Goal: Transaction & Acquisition: Obtain resource

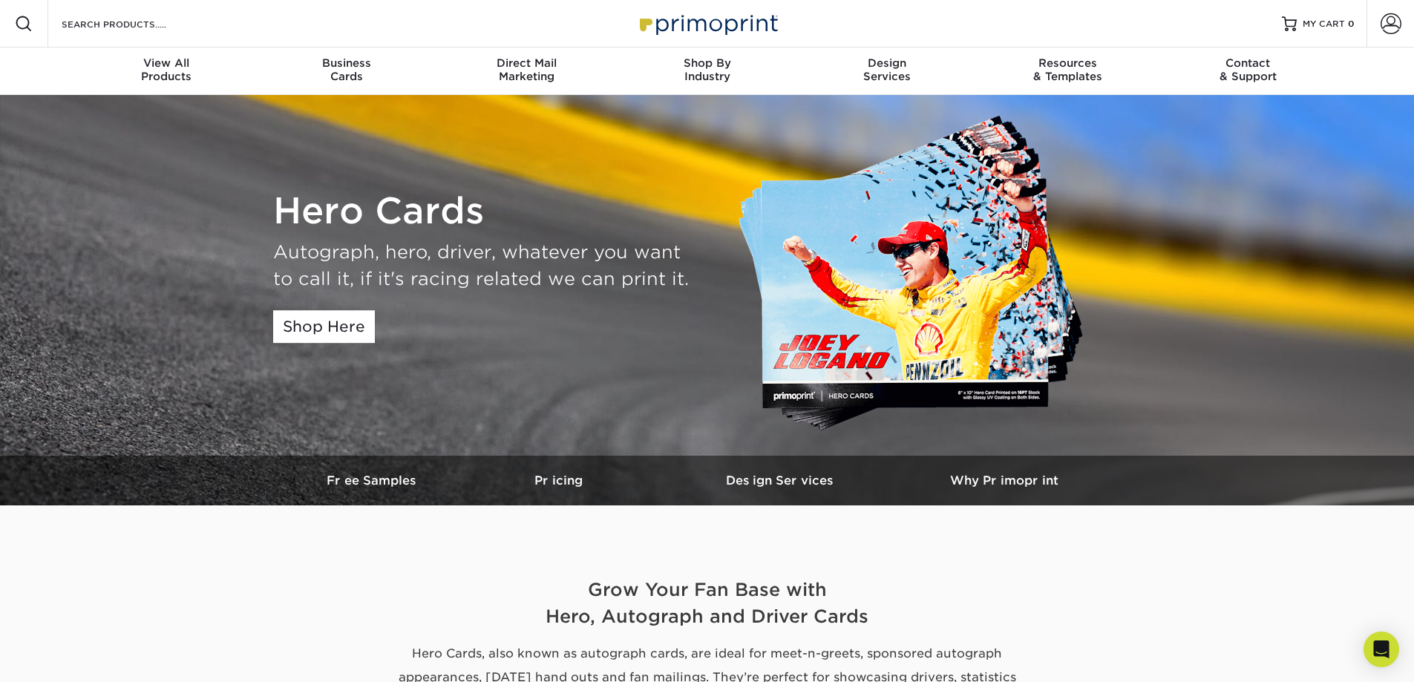
click at [958, 278] on img at bounding box center [919, 275] width 364 height 325
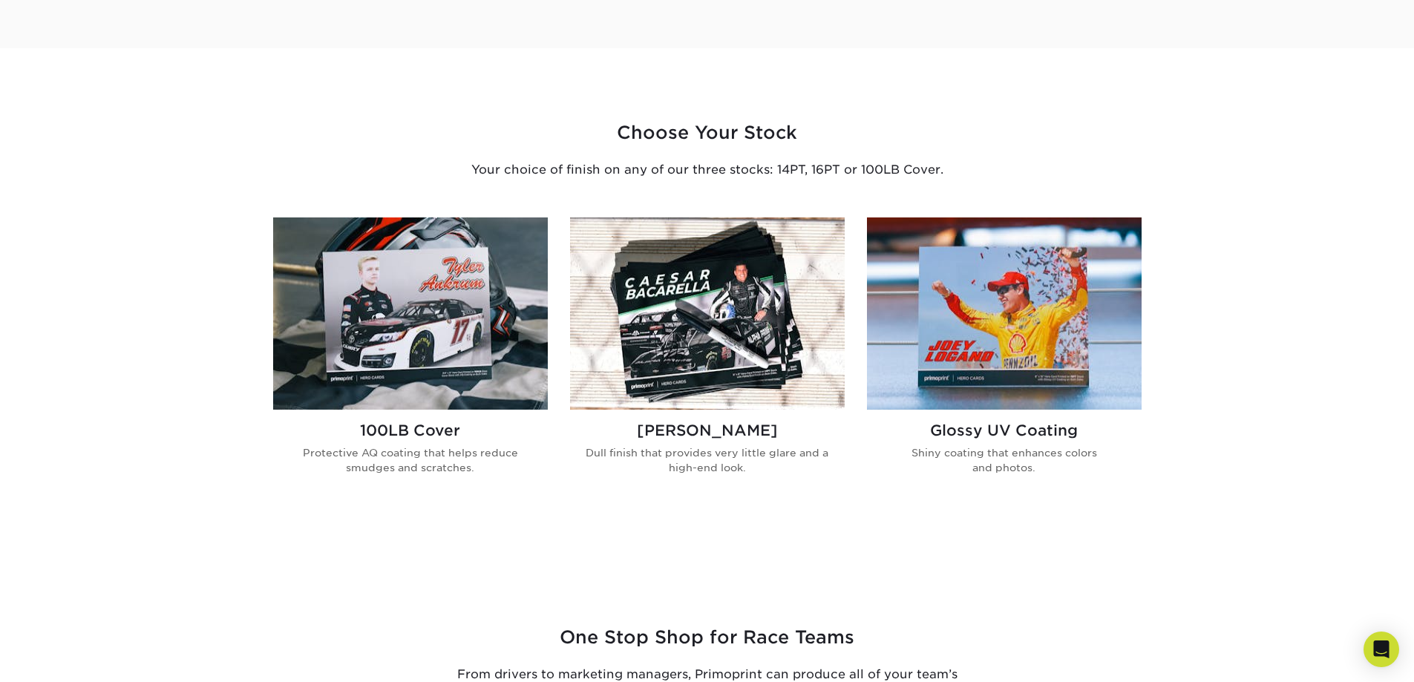
scroll to position [825, 0]
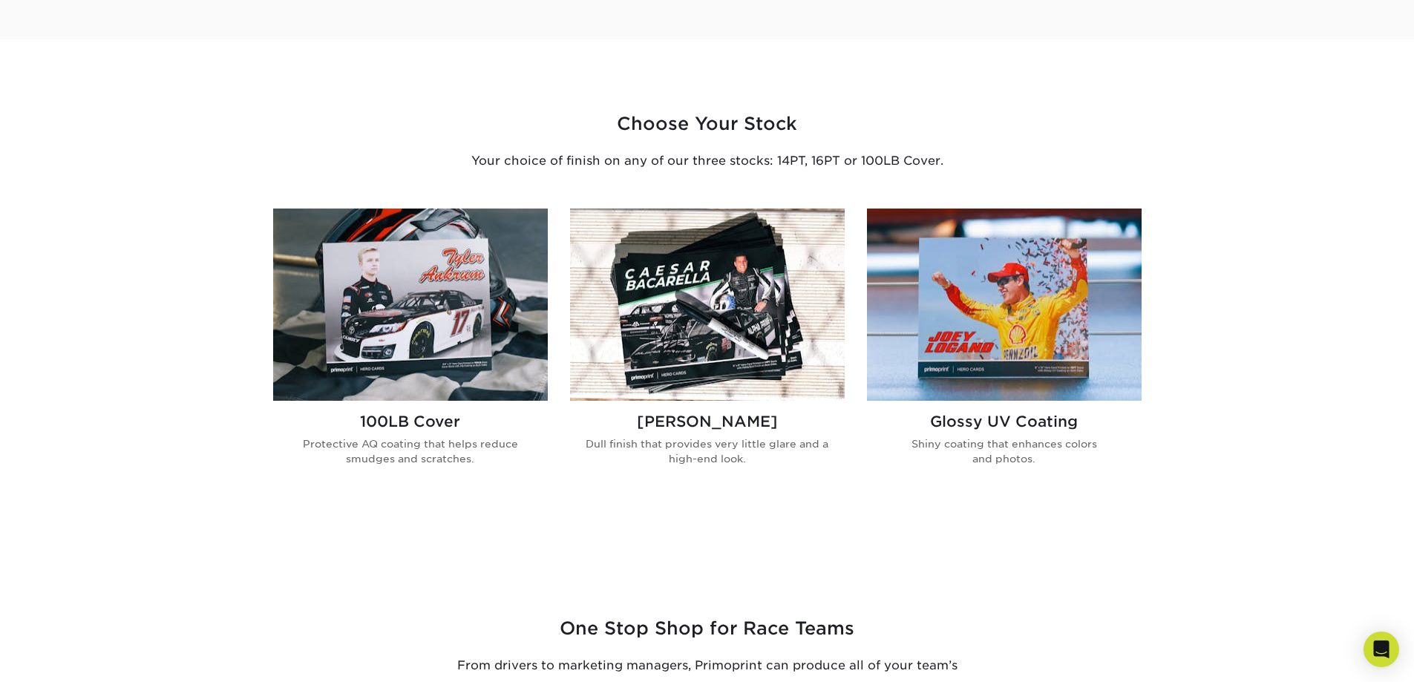
click at [456, 320] on img at bounding box center [410, 305] width 275 height 192
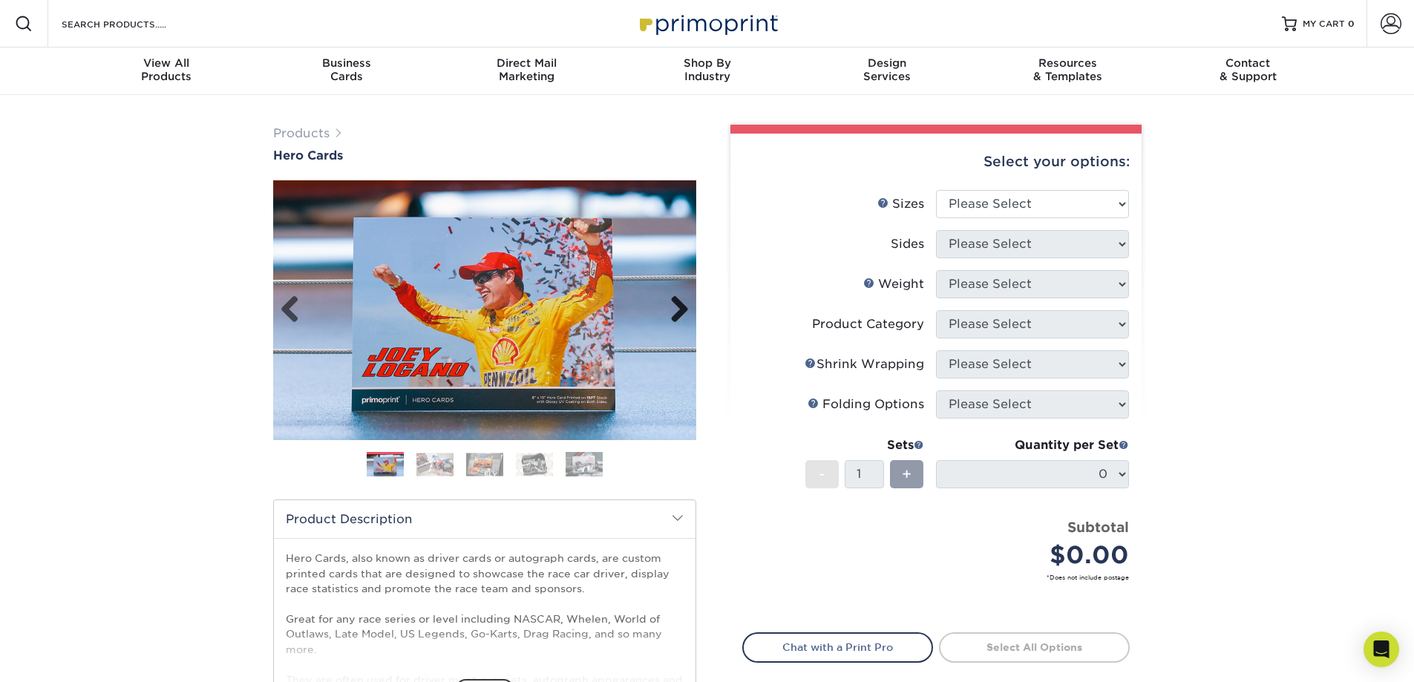
click at [681, 310] on link "Next" at bounding box center [674, 310] width 30 height 30
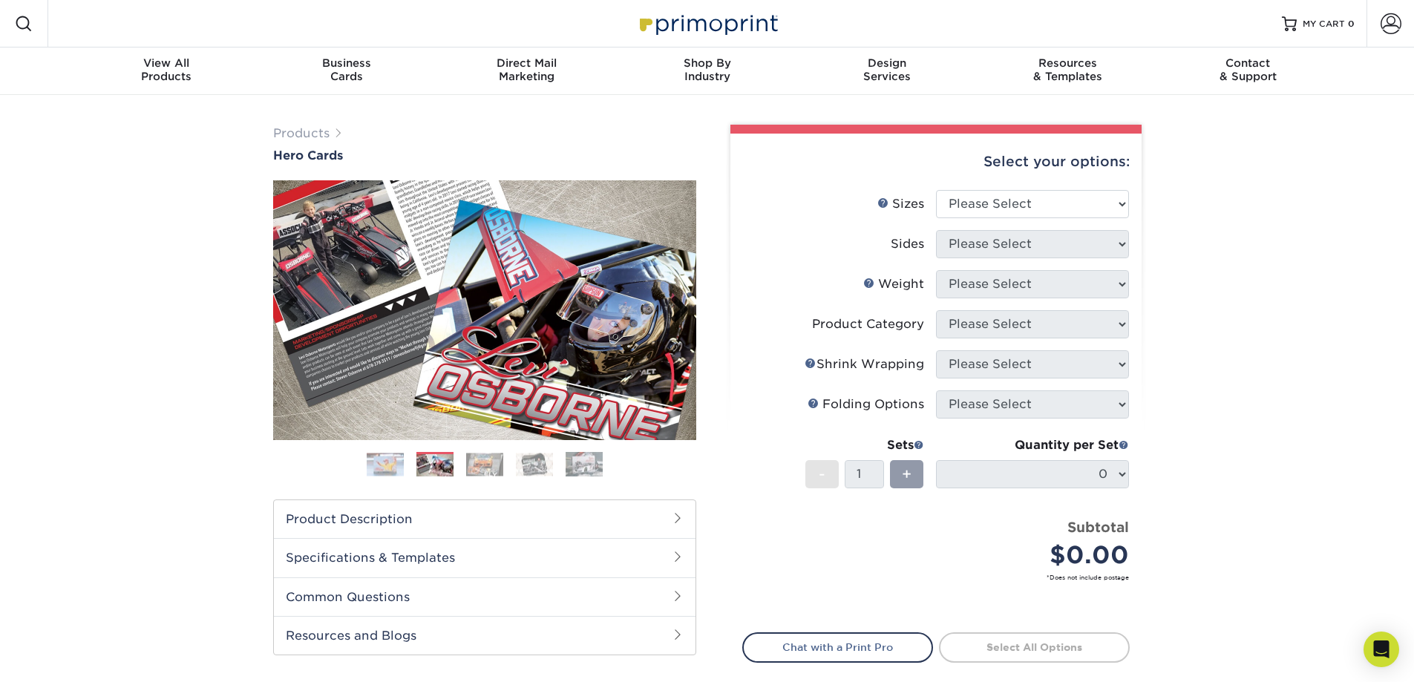
click at [673, 308] on link "Next" at bounding box center [674, 310] width 30 height 30
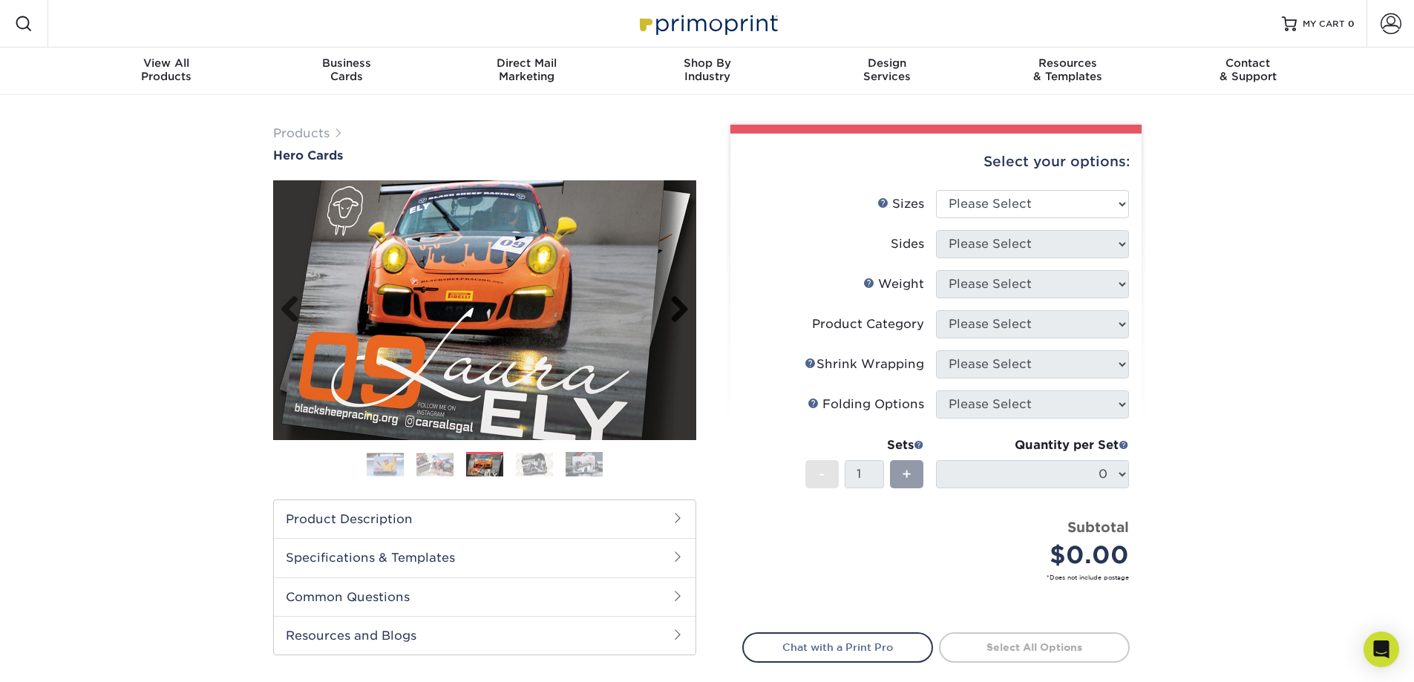
click at [677, 308] on link "Next" at bounding box center [674, 310] width 30 height 30
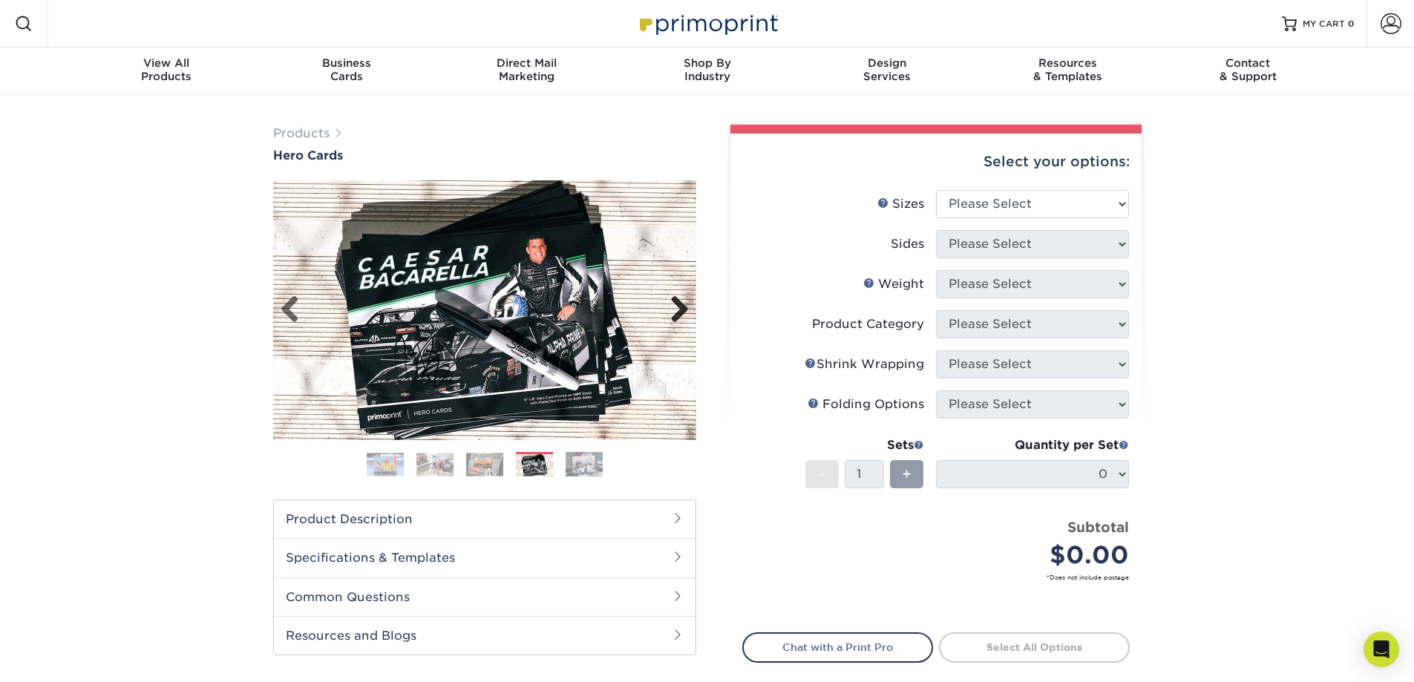
click at [677, 308] on link "Next" at bounding box center [674, 310] width 30 height 30
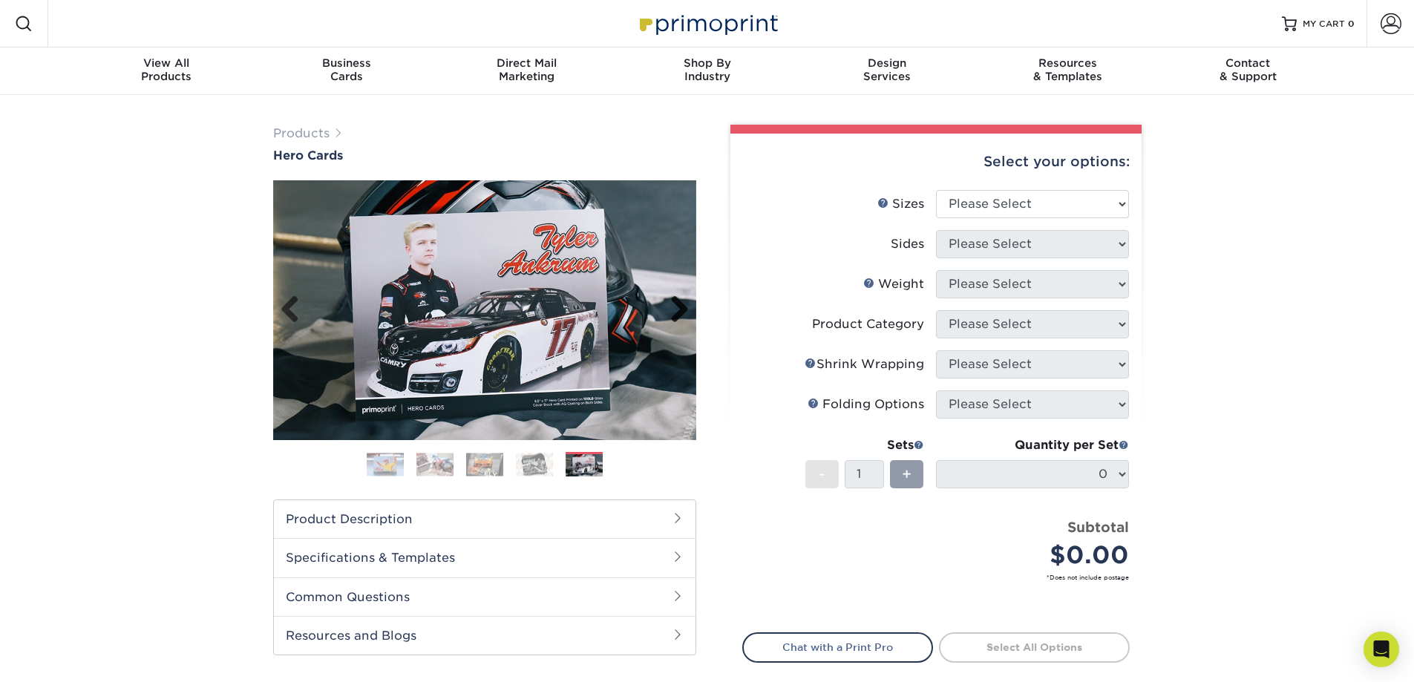
click at [677, 308] on link "Next" at bounding box center [674, 310] width 30 height 30
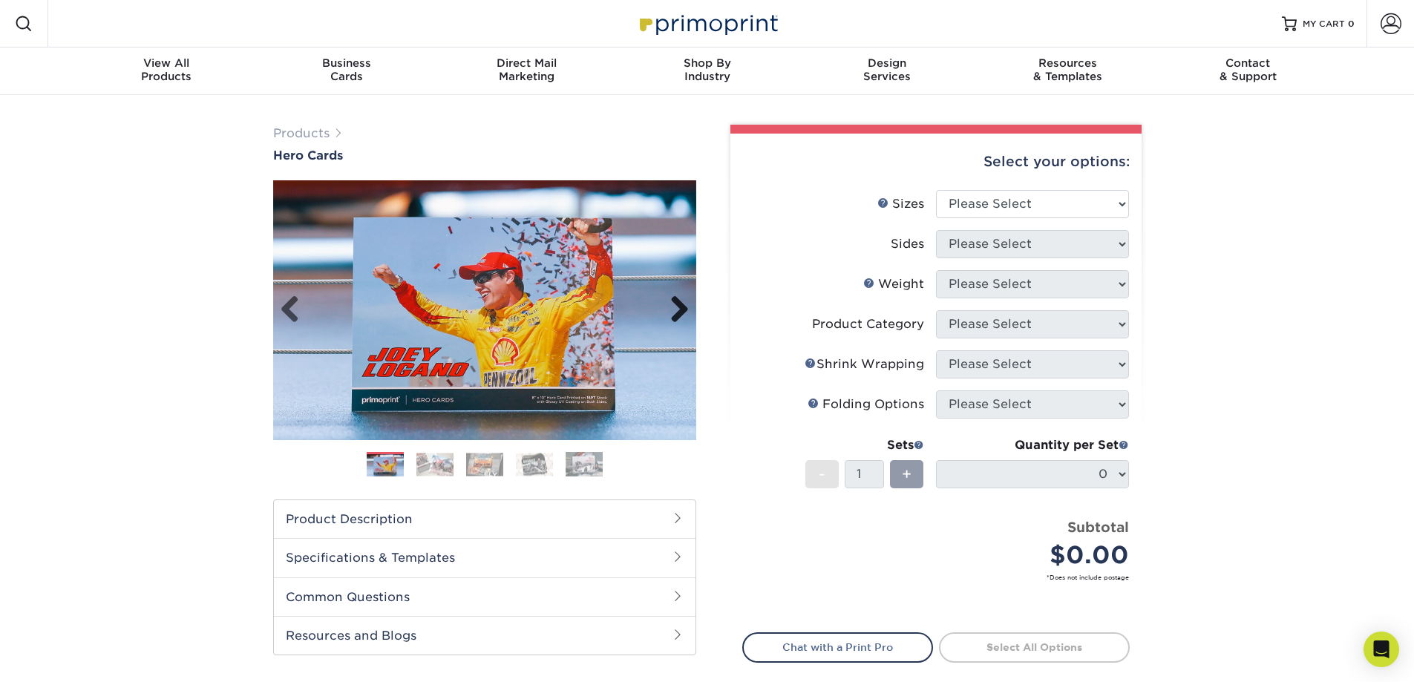
click at [677, 308] on link "Next" at bounding box center [674, 310] width 30 height 30
